Goal: Information Seeking & Learning: Understand process/instructions

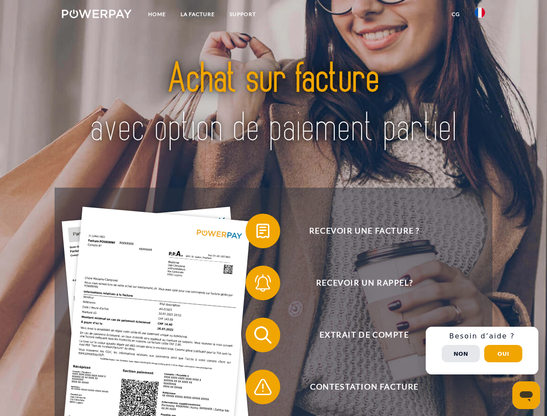
click at [97, 15] on img at bounding box center [97, 14] width 70 height 9
click at [480, 15] on img at bounding box center [480, 12] width 10 height 10
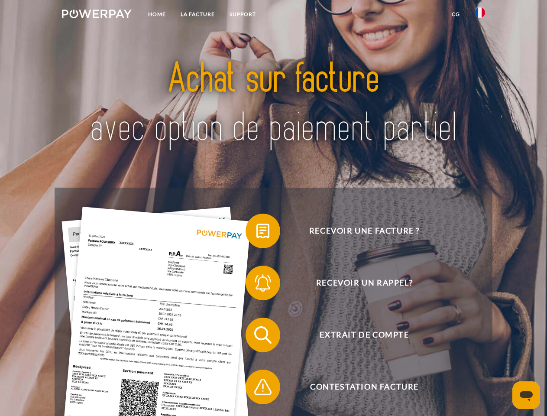
click at [456, 14] on link "CG" at bounding box center [455, 14] width 23 height 16
click at [256, 233] on span at bounding box center [249, 230] width 43 height 43
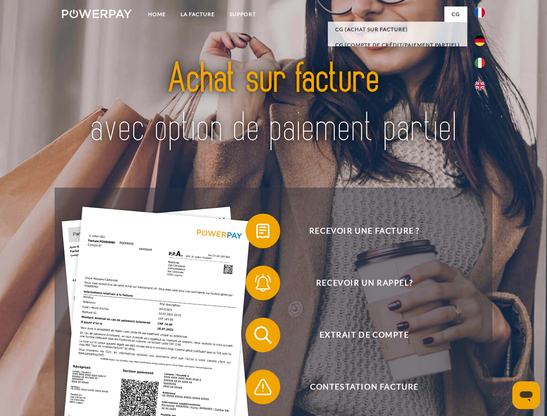
click at [256, 284] on span at bounding box center [249, 282] width 43 height 43
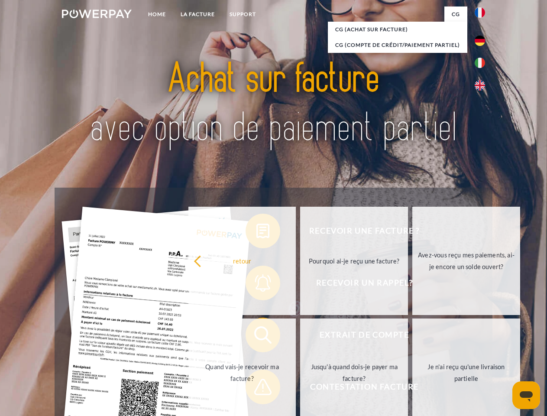
click at [300, 336] on link "Jusqu'à quand dois-je payer ma facture?" at bounding box center [354, 372] width 108 height 108
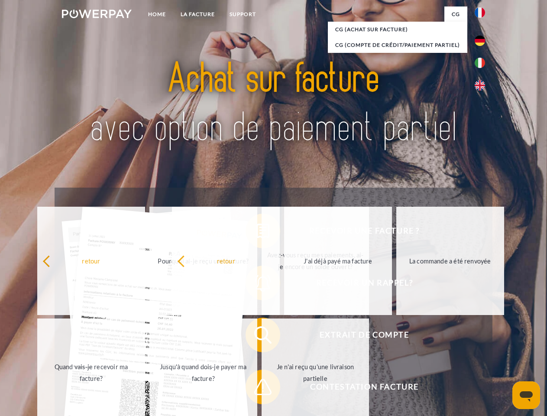
click at [256, 388] on span at bounding box center [249, 386] width 43 height 43
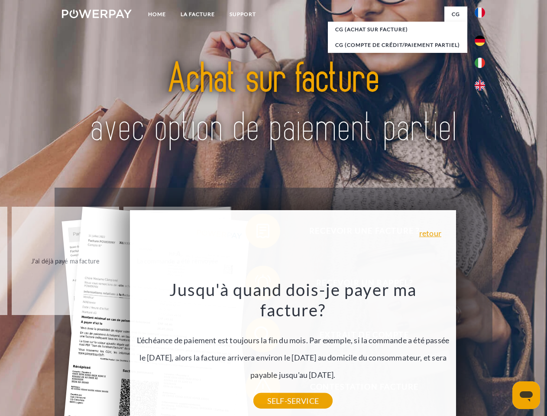
click at [482, 350] on div "Recevoir une facture ? Recevoir un rappel? Extrait de compte retour" at bounding box center [273, 360] width 437 height 346
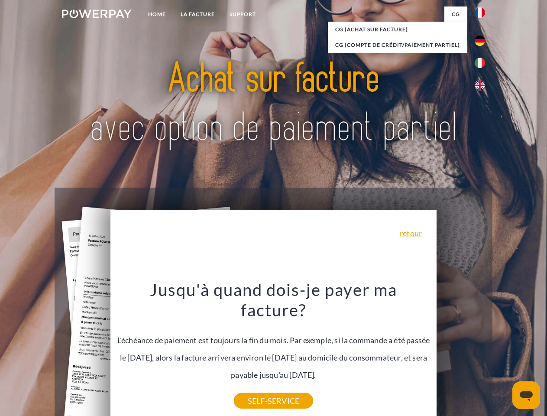
click at [461, 352] on span "Extrait de compte" at bounding box center [364, 334] width 212 height 35
click at [503, 353] on header "Home LA FACTURE Support" at bounding box center [273, 299] width 547 height 598
